Goal: Task Accomplishment & Management: Manage account settings

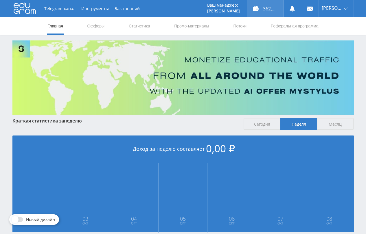
click at [261, 13] on div "362,00 ₽" at bounding box center [265, 8] width 36 height 17
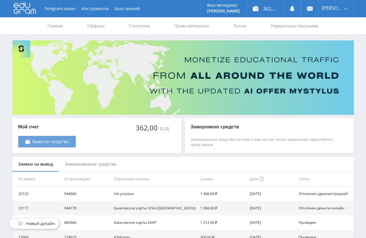
click at [54, 140] on span "Вывести средства" at bounding box center [50, 142] width 36 height 5
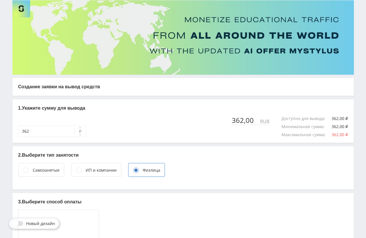
scroll to position [101, 0]
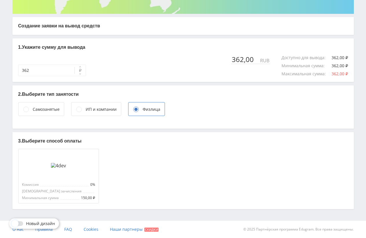
click at [53, 104] on div "Самозанятые" at bounding box center [41, 109] width 46 height 14
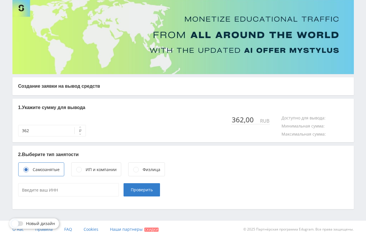
scroll to position [41, 0]
click at [57, 191] on input "____________" at bounding box center [68, 190] width 101 height 13
type input "971901609092"
click at [131, 192] on span "Проверить" at bounding box center [142, 190] width 22 height 5
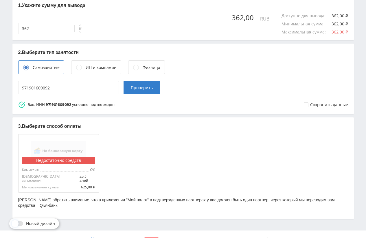
scroll to position [149, 0]
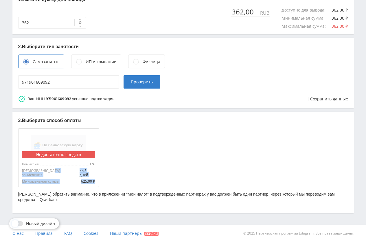
click at [119, 180] on div "Недостаточно средств Комиссия 0% Срок зачисления до 5 дней Минимальная сумма 62…" at bounding box center [184, 156] width 332 height 61
click at [152, 166] on div "Недостаточно средств Комиссия 0% Срок зачисления до 5 дней Минимальная сумма 62…" at bounding box center [184, 156] width 332 height 61
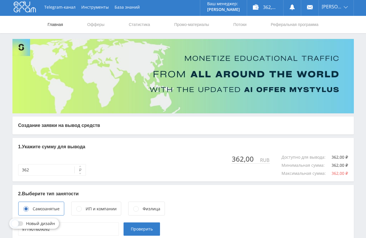
scroll to position [0, 0]
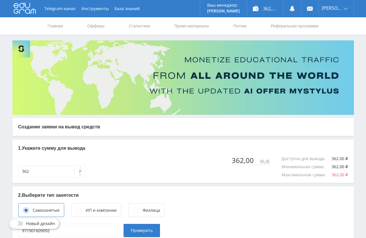
click at [19, 10] on icon at bounding box center [25, 8] width 22 height 12
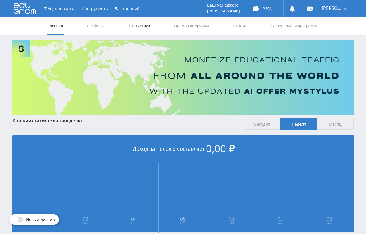
click at [136, 27] on link "Статистика" at bounding box center [139, 25] width 23 height 17
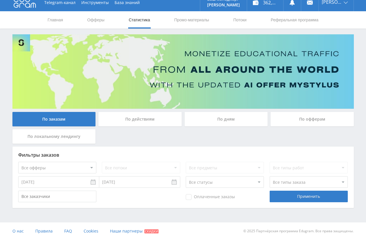
scroll to position [8, 0]
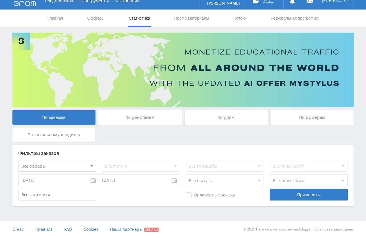
click at [69, 184] on input "[DATE]" at bounding box center [58, 181] width 81 height 12
click at [292, 195] on div "Применить" at bounding box center [308, 195] width 78 height 12
click at [292, 199] on div "Применить" at bounding box center [308, 195] width 78 height 12
click at [88, 184] on input "01.09.2025" at bounding box center [58, 181] width 81 height 12
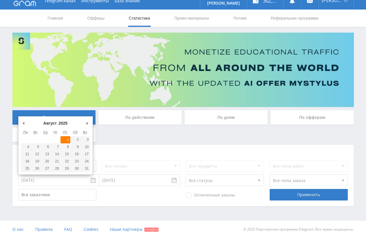
type input "01.08.2025"
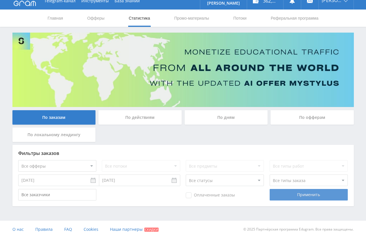
click at [294, 196] on div "Применить" at bounding box center [308, 195] width 78 height 12
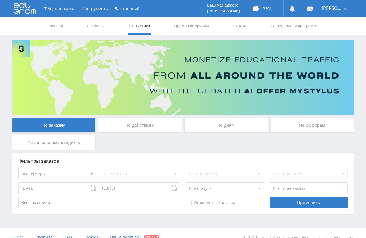
click at [133, 137] on div "По заказам По действиям По дням По офферам По локальному лендингу" at bounding box center [183, 135] width 344 height 35
drag, startPoint x: 137, startPoint y: 132, endPoint x: 140, endPoint y: 128, distance: 5.3
click at [137, 131] on div "По действиям" at bounding box center [139, 125] width 83 height 14
click at [0, 0] on input "По действиям" at bounding box center [0, 0] width 0 height 0
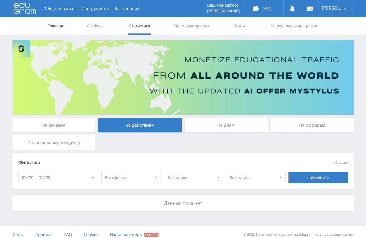
click at [57, 28] on link "Главная" at bounding box center [55, 25] width 16 height 17
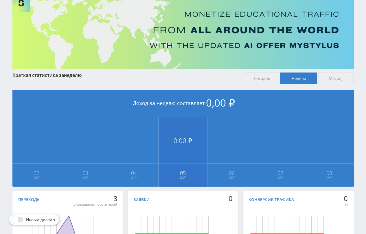
scroll to position [109, 0]
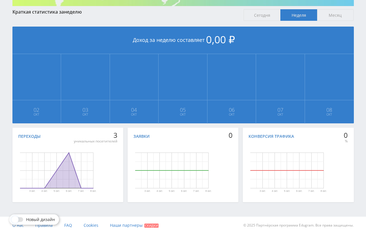
click at [28, 137] on div "Переходы" at bounding box center [29, 136] width 22 height 5
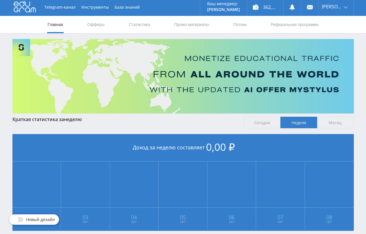
scroll to position [0, 0]
